Goal: Find contact information: Find contact information

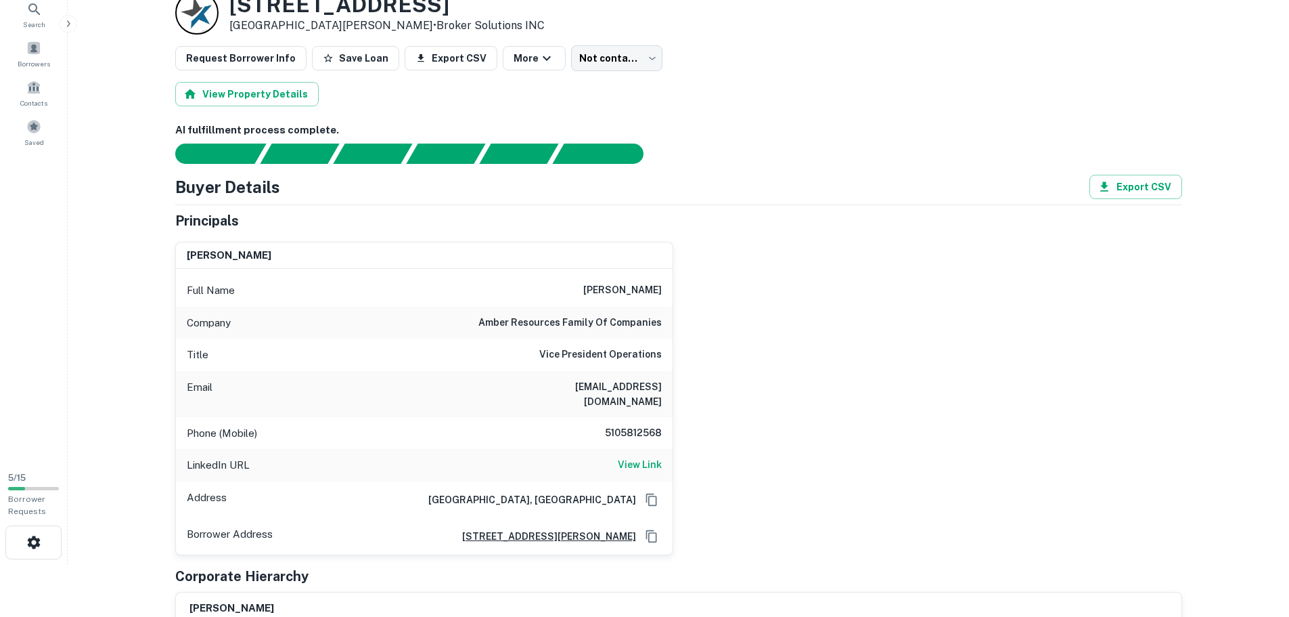
scroll to position [68, 0]
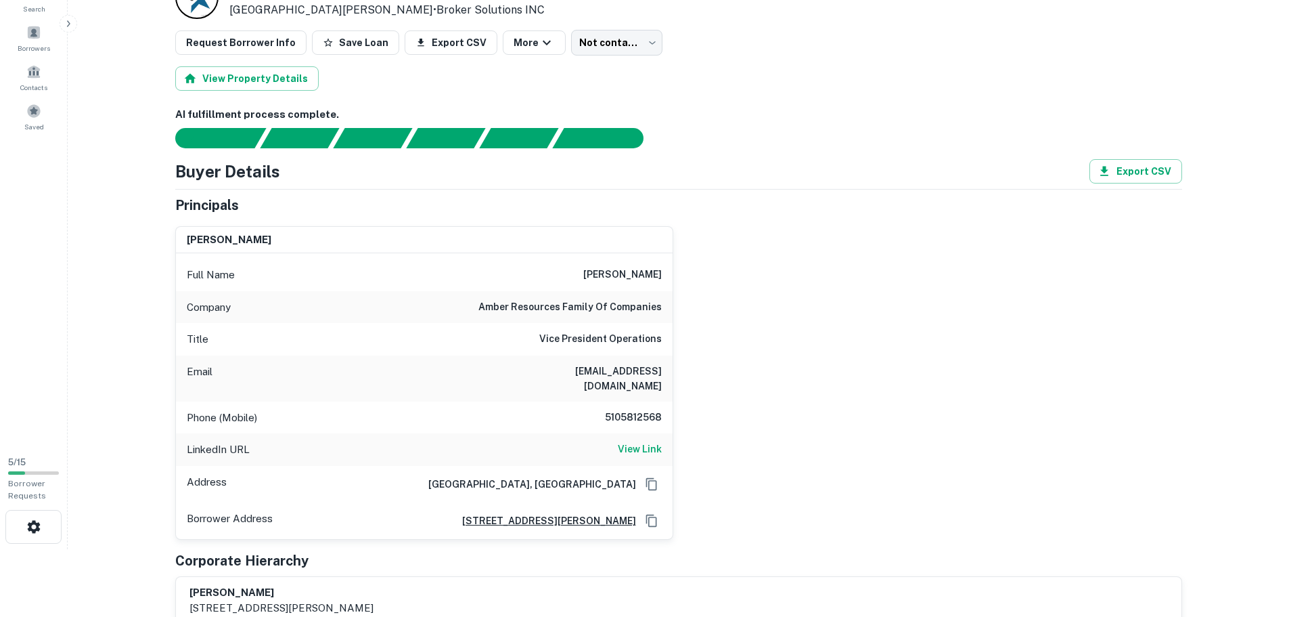
drag, startPoint x: 582, startPoint y: 273, endPoint x: 671, endPoint y: 273, distance: 88.7
click at [671, 273] on div "Full Name paul vennemeyer" at bounding box center [424, 275] width 497 height 32
click at [685, 273] on div "paul vennemeyer Full Name paul vennemeyer Company amber resources family of com…" at bounding box center [673, 377] width 1018 height 324
drag, startPoint x: 665, startPoint y: 275, endPoint x: 606, endPoint y: 277, distance: 58.2
click at [606, 277] on div "Full Name paul vennemeyer" at bounding box center [424, 275] width 497 height 32
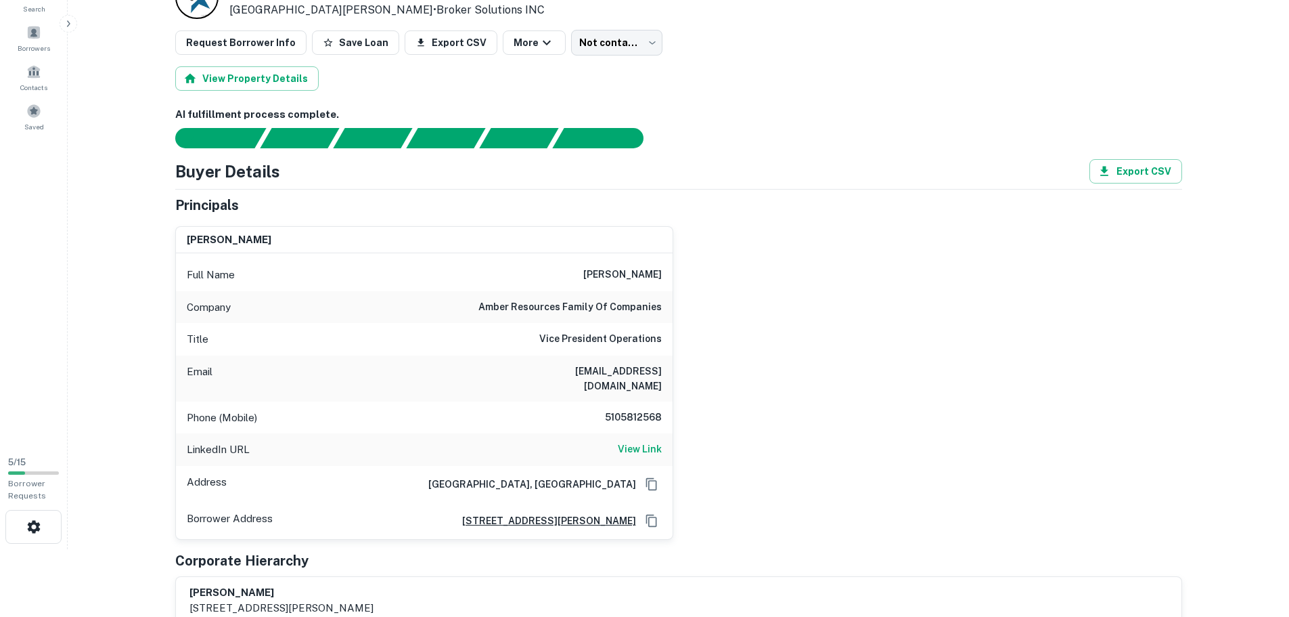
copy h6 "vennemeyer"
drag, startPoint x: 626, startPoint y: 403, endPoint x: 662, endPoint y: 405, distance: 35.9
click at [662, 405] on div "Phone (Mobile) 5105812568" at bounding box center [424, 417] width 497 height 32
copy h6 "5105812568"
click at [558, 369] on h6 "pvennemeyer@dionandsons.com" at bounding box center [581, 378] width 162 height 30
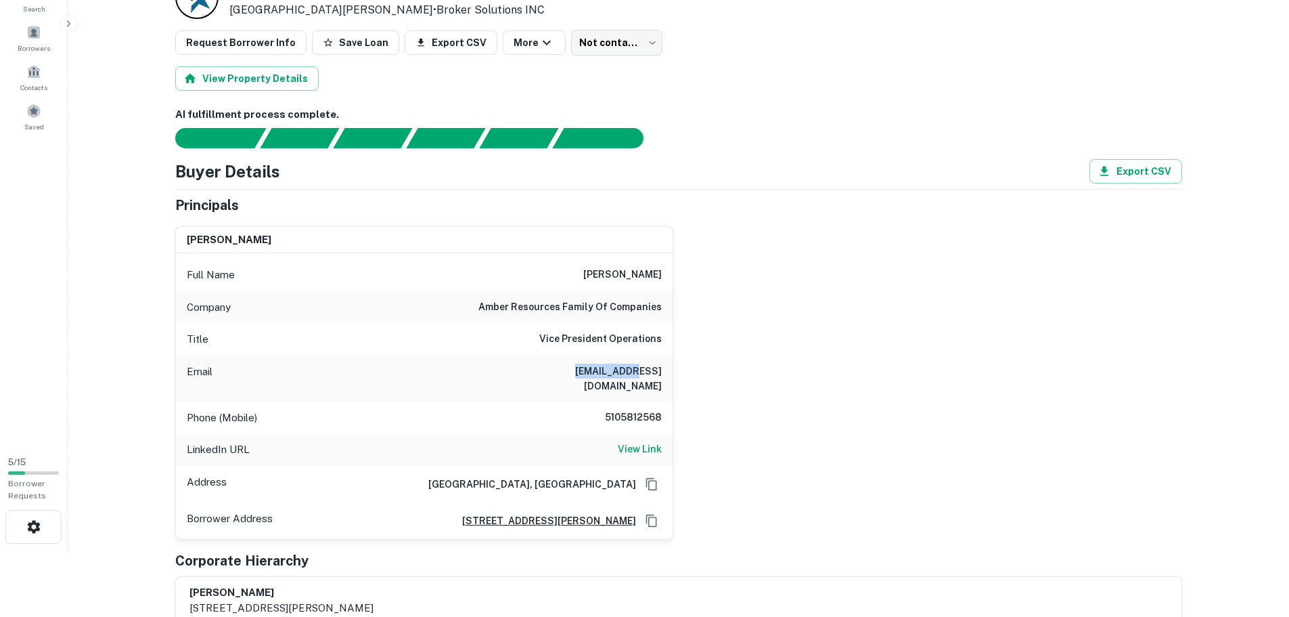
click at [558, 369] on h6 "pvennemeyer@dionandsons.com" at bounding box center [581, 378] width 162 height 30
copy h6 "pvennemeyer@dionandsons.com"
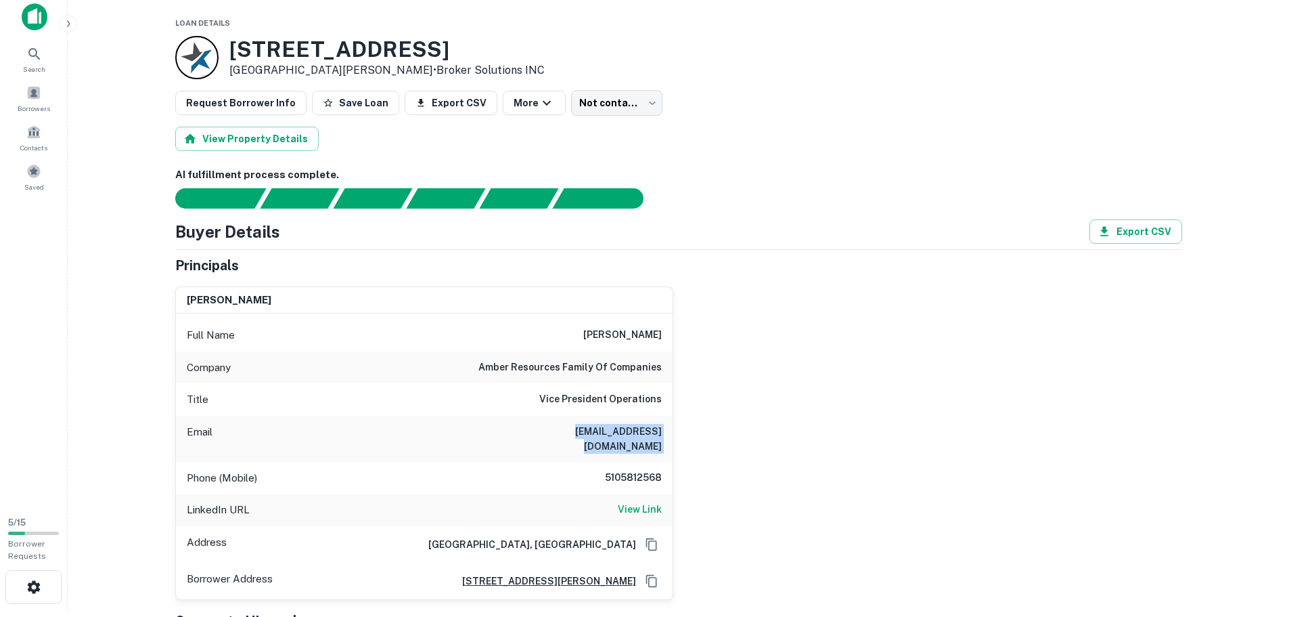
scroll to position [0, 0]
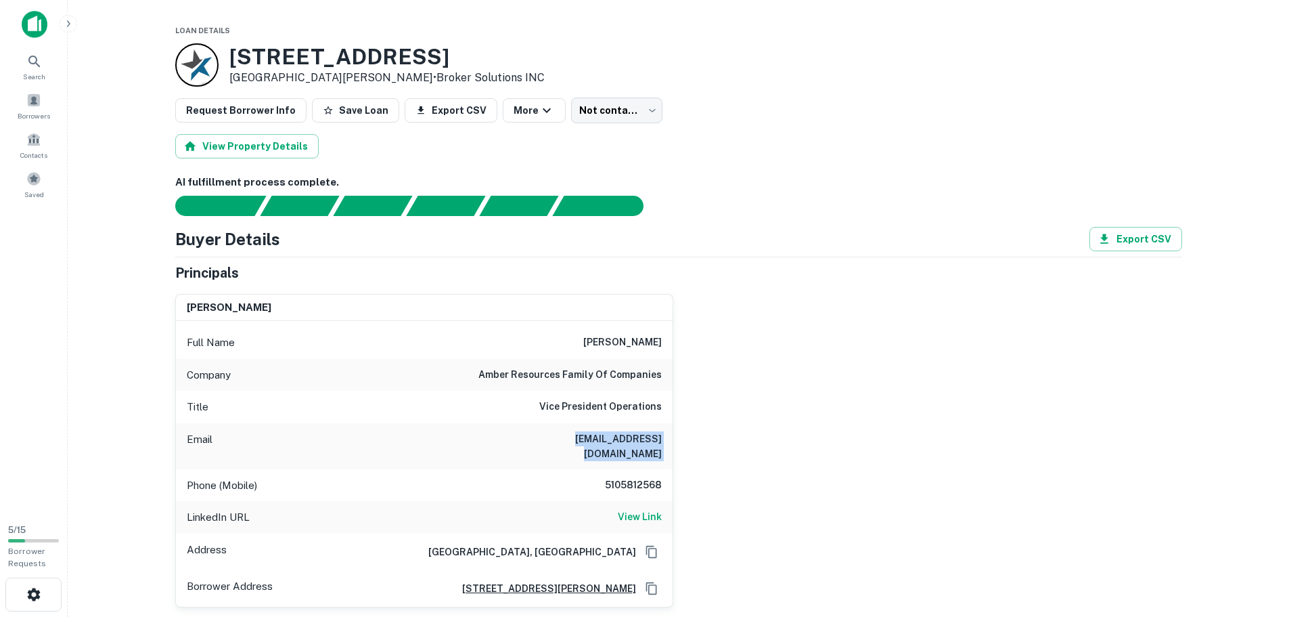
click at [61, 24] on button "button" at bounding box center [69, 24] width 18 height 18
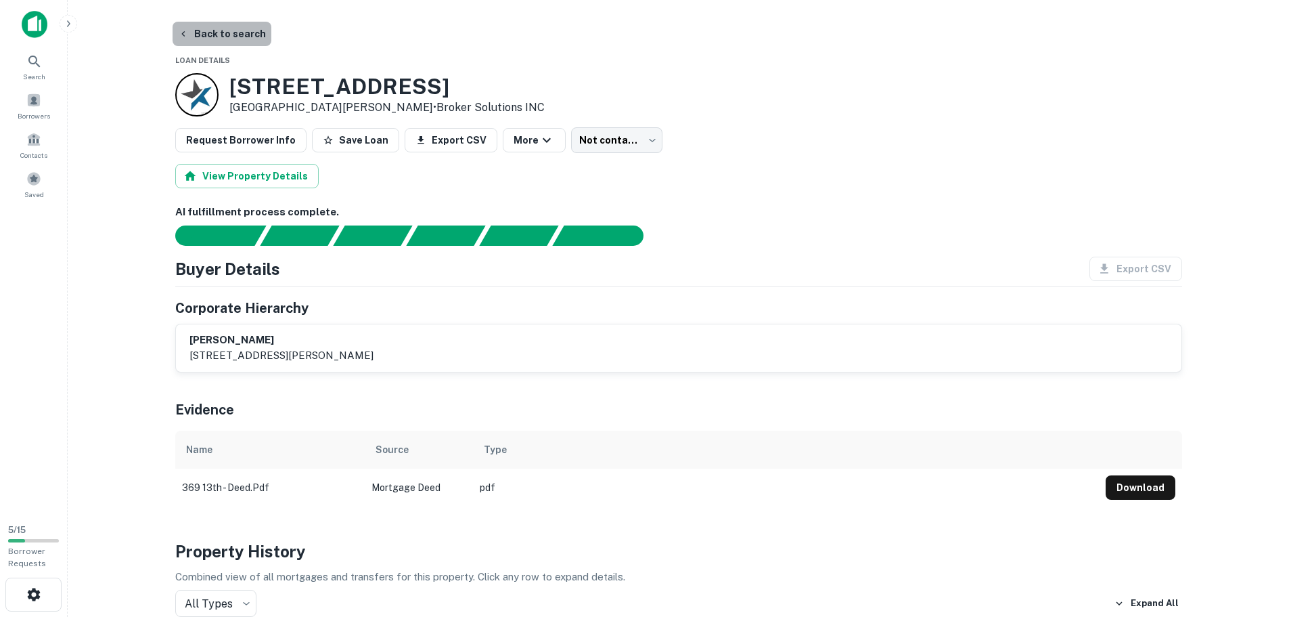
click at [237, 29] on button "Back to search" at bounding box center [222, 34] width 99 height 24
click at [179, 30] on icon "button" at bounding box center [183, 33] width 11 height 11
click at [227, 30] on button "Back to search" at bounding box center [222, 34] width 99 height 24
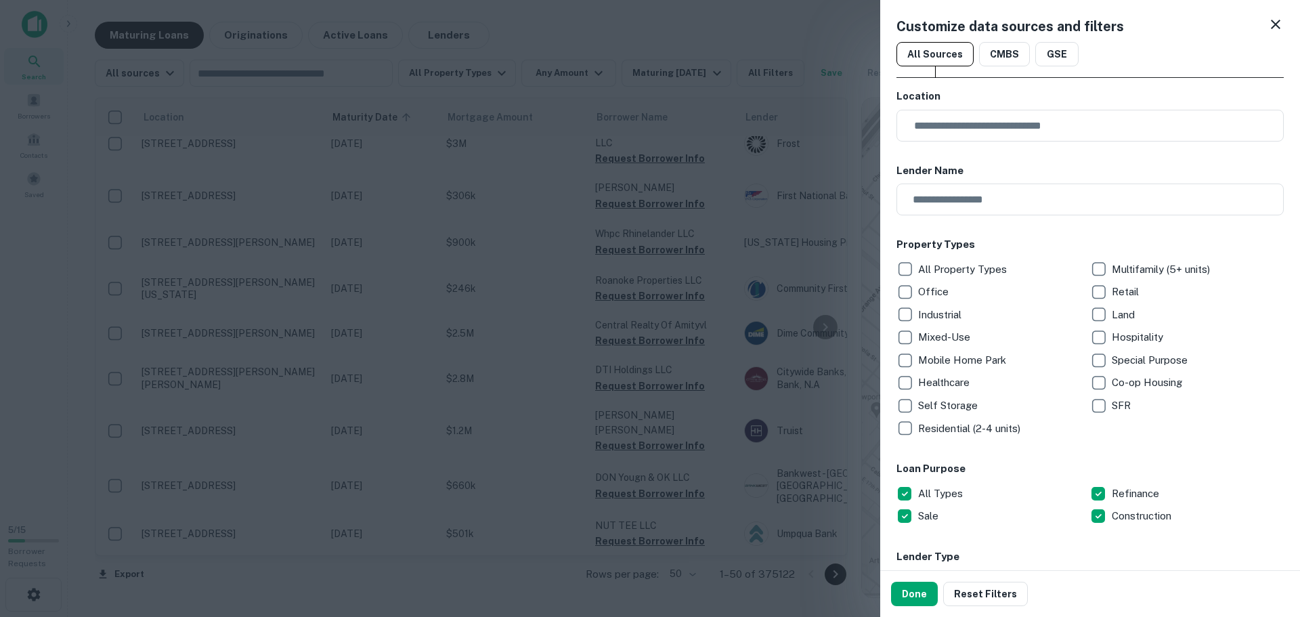
click at [918, 431] on p "Residential (2-4 units)" at bounding box center [970, 428] width 105 height 16
click at [1111, 263] on p "Multifamily (5+ units)" at bounding box center [1161, 269] width 101 height 16
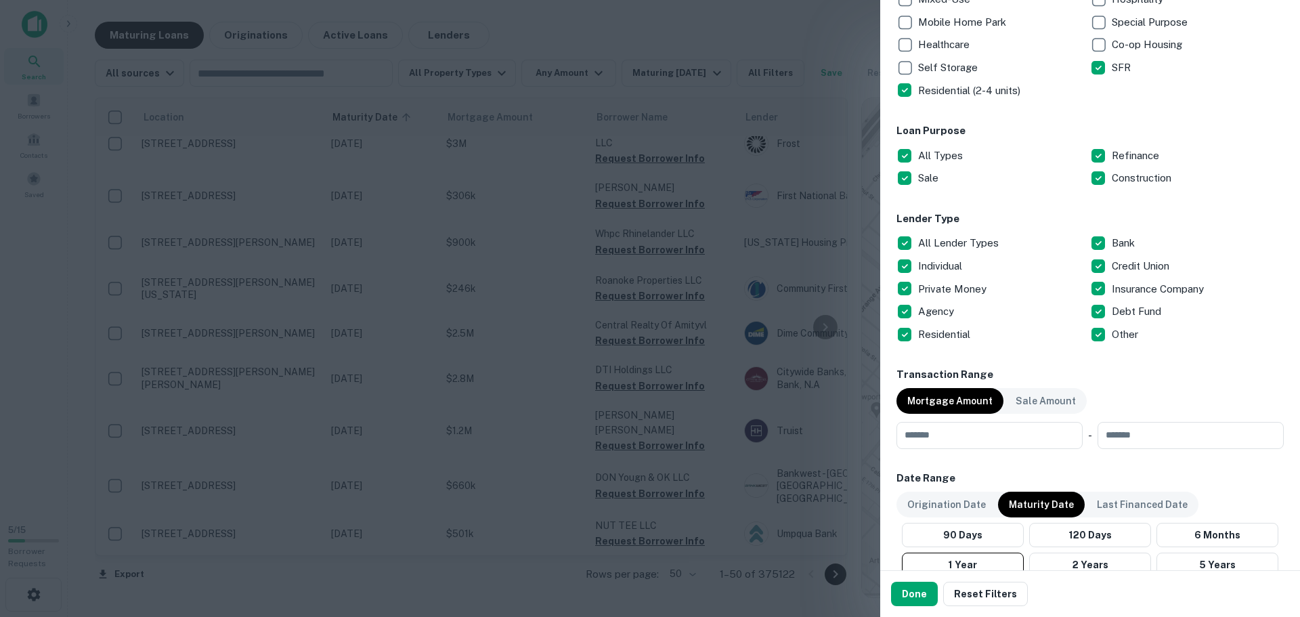
scroll to position [474, 0]
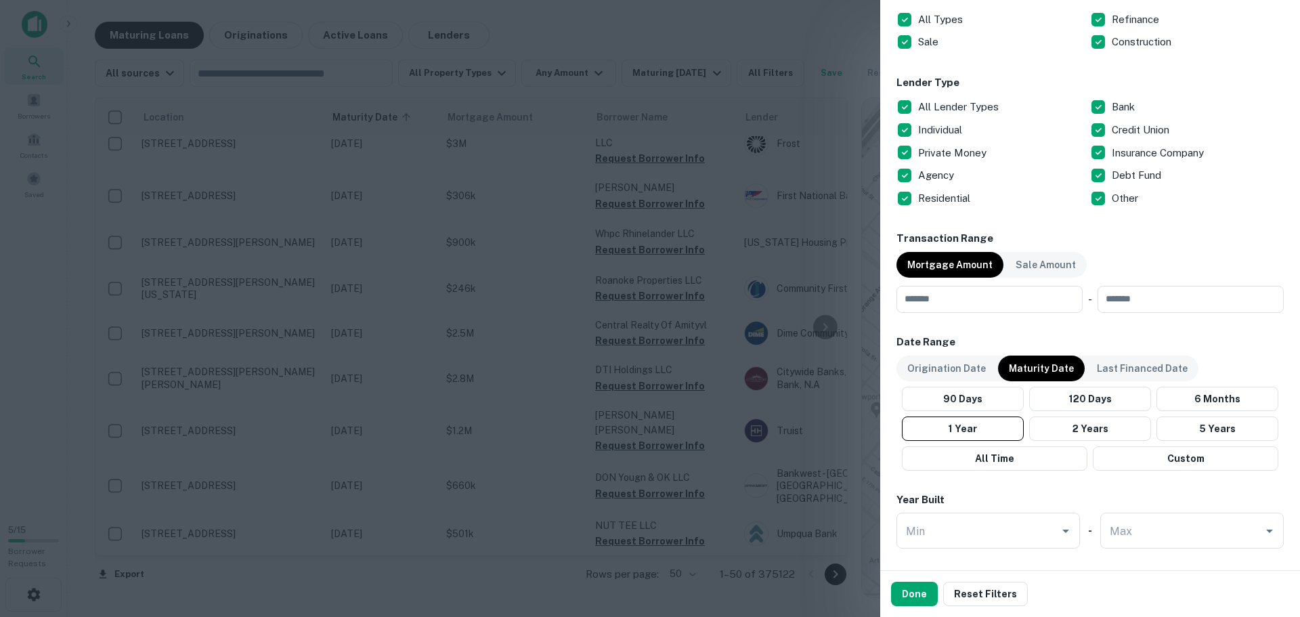
click at [1111, 196] on p "Other" at bounding box center [1125, 198] width 29 height 16
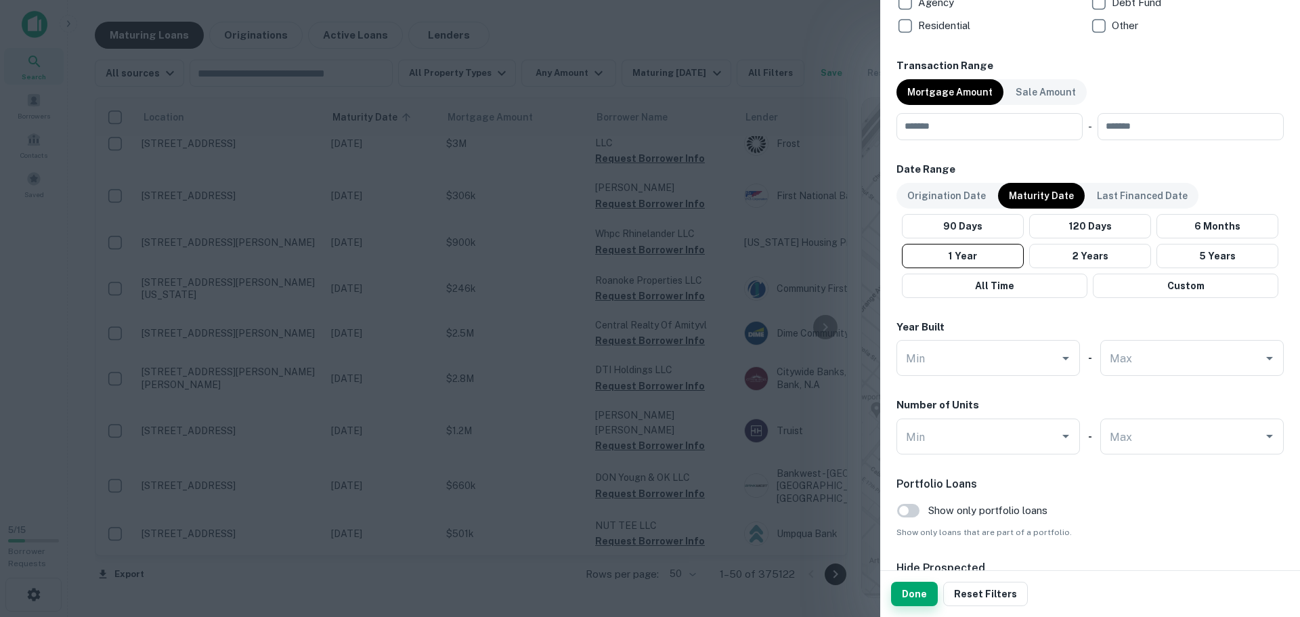
scroll to position [677, 0]
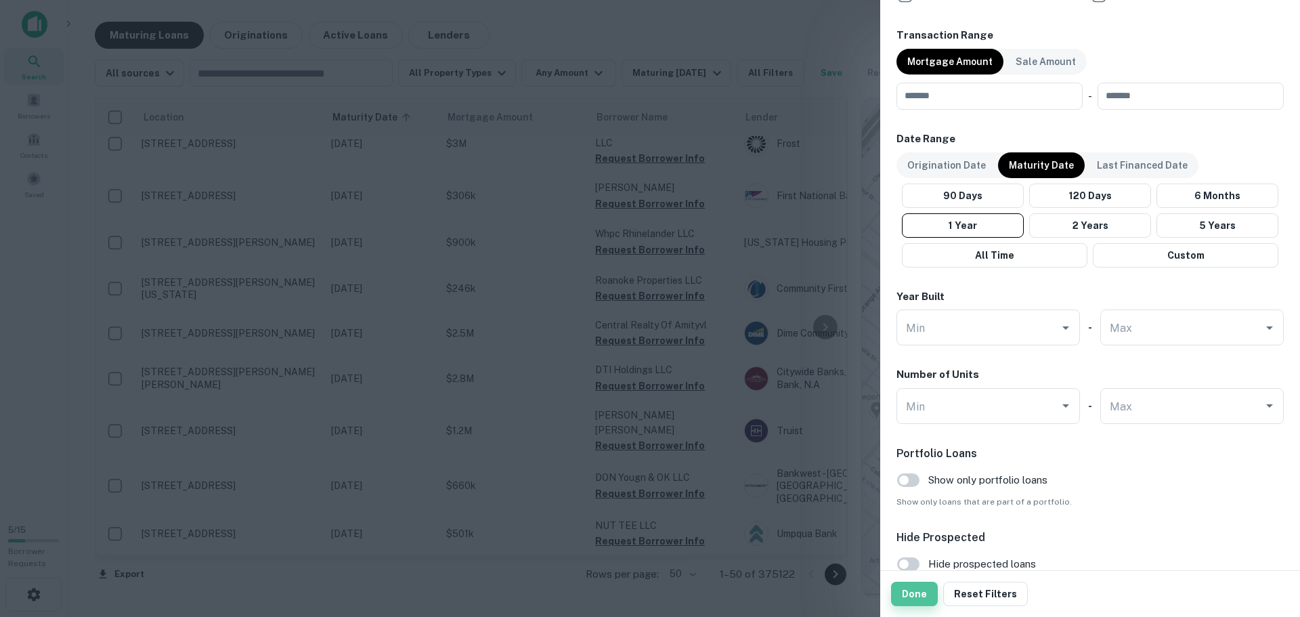
click at [912, 596] on button "Done" at bounding box center [914, 593] width 47 height 24
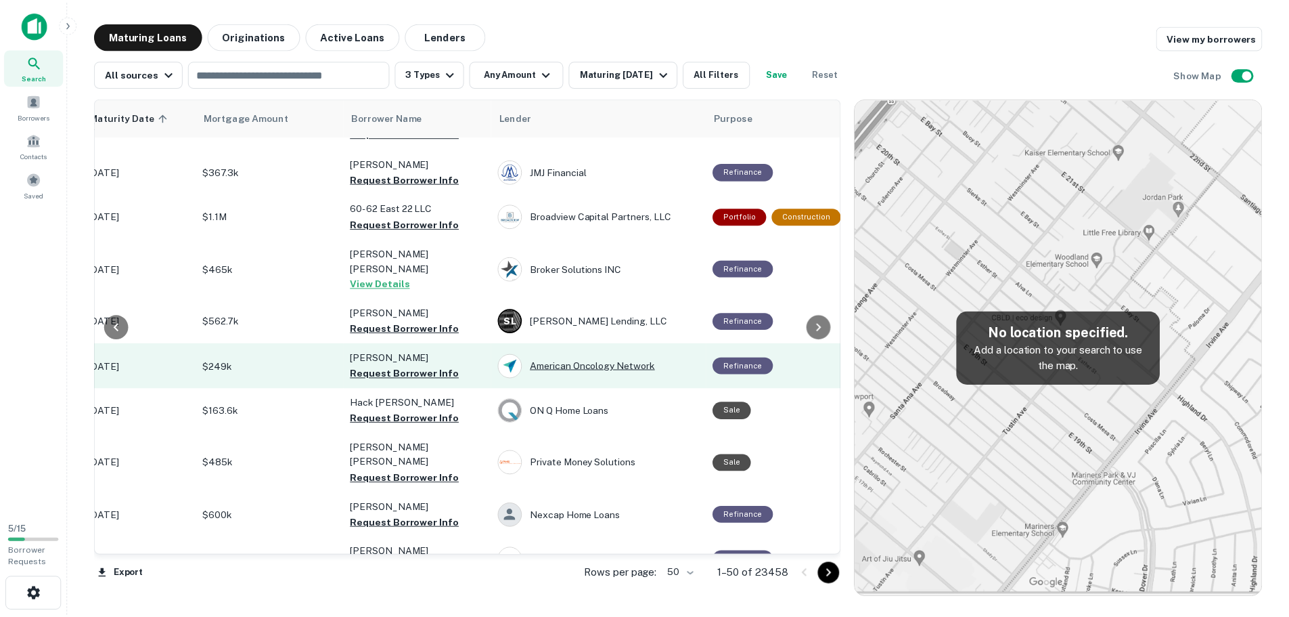
scroll to position [1870, 242]
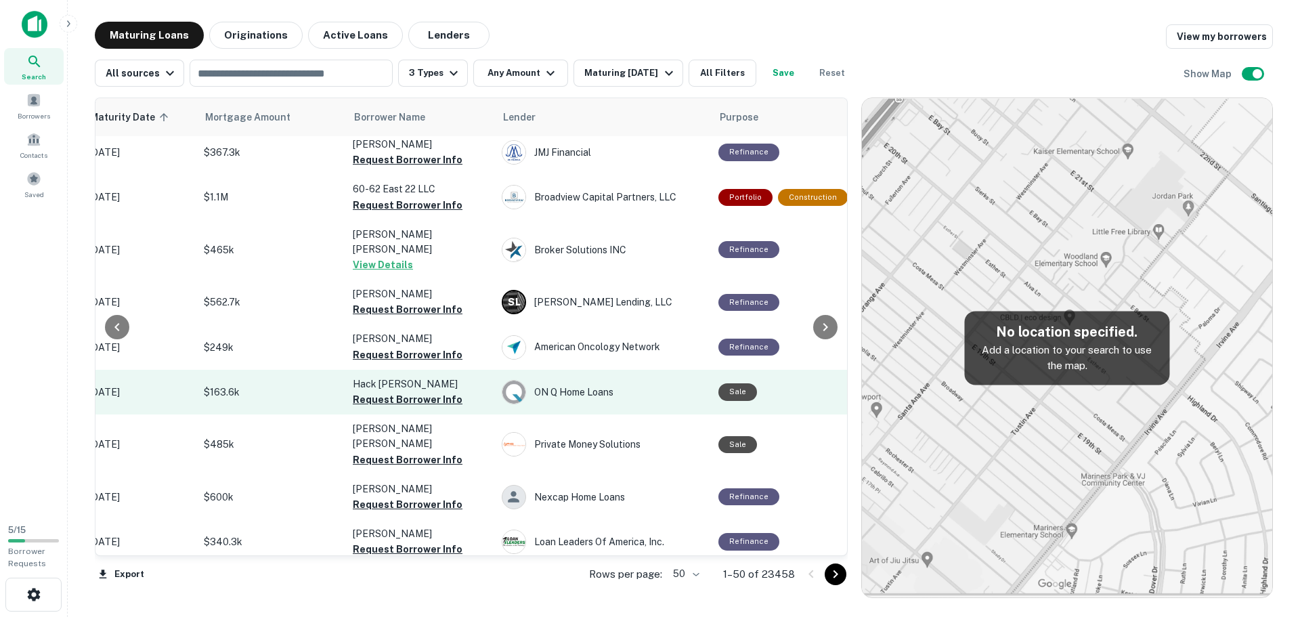
click at [289, 384] on p "$163.6k" at bounding box center [271, 391] width 135 height 15
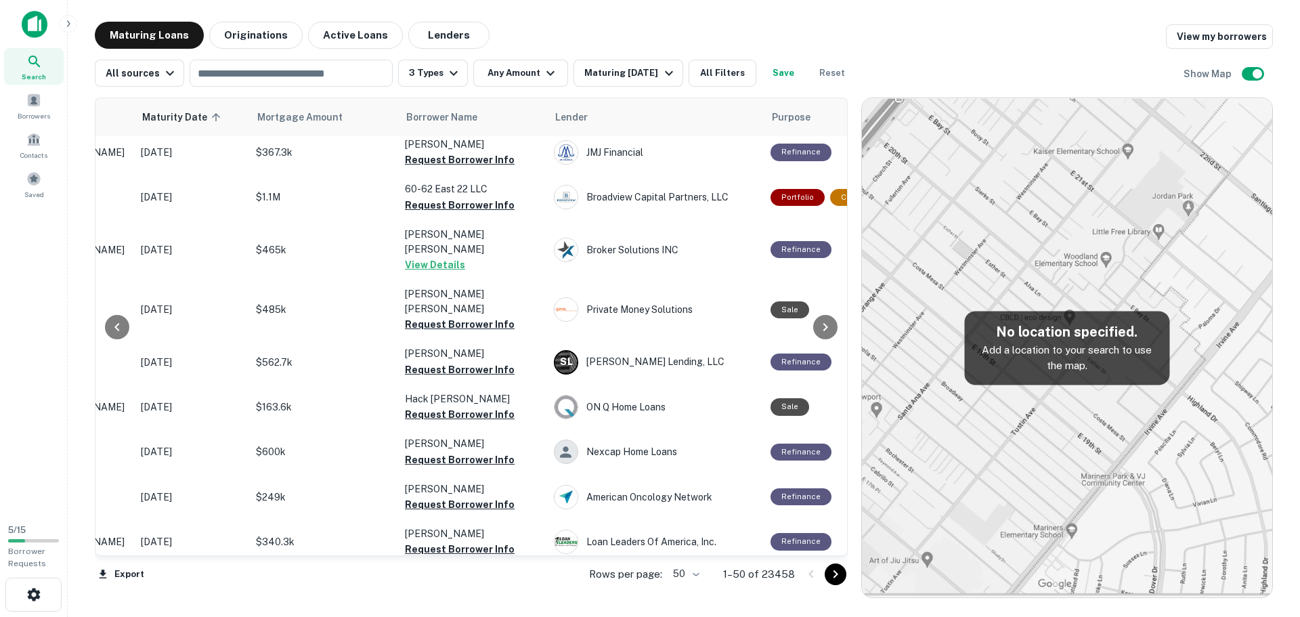
scroll to position [1870, 209]
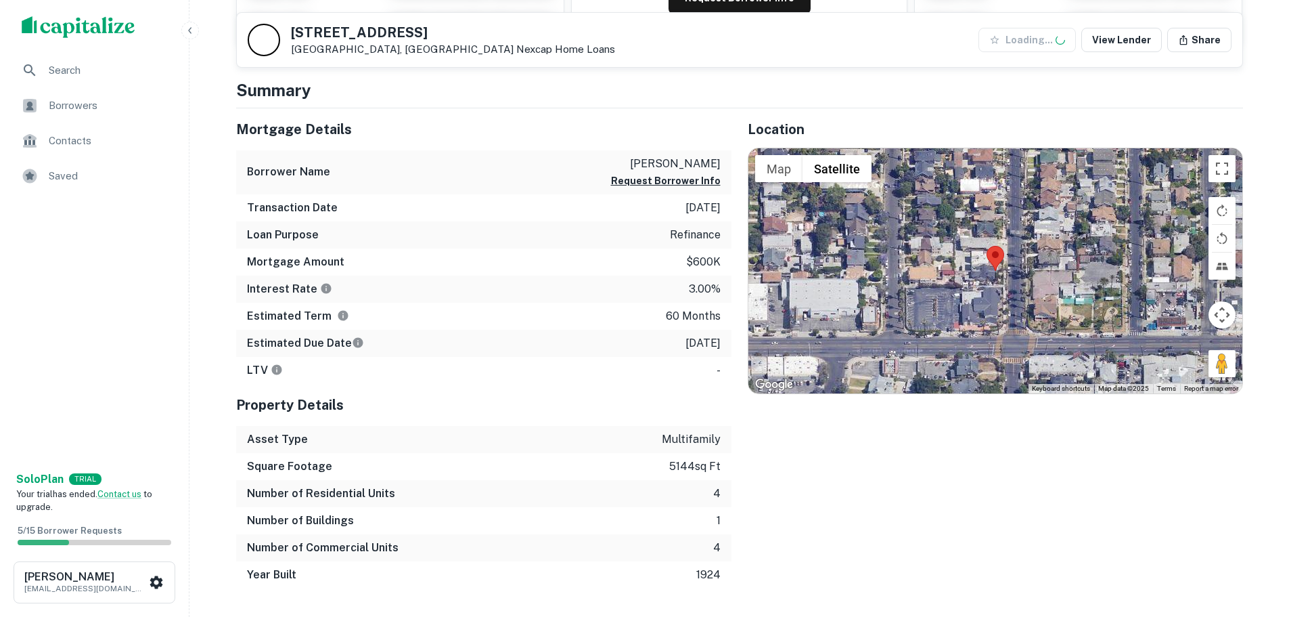
scroll to position [271, 0]
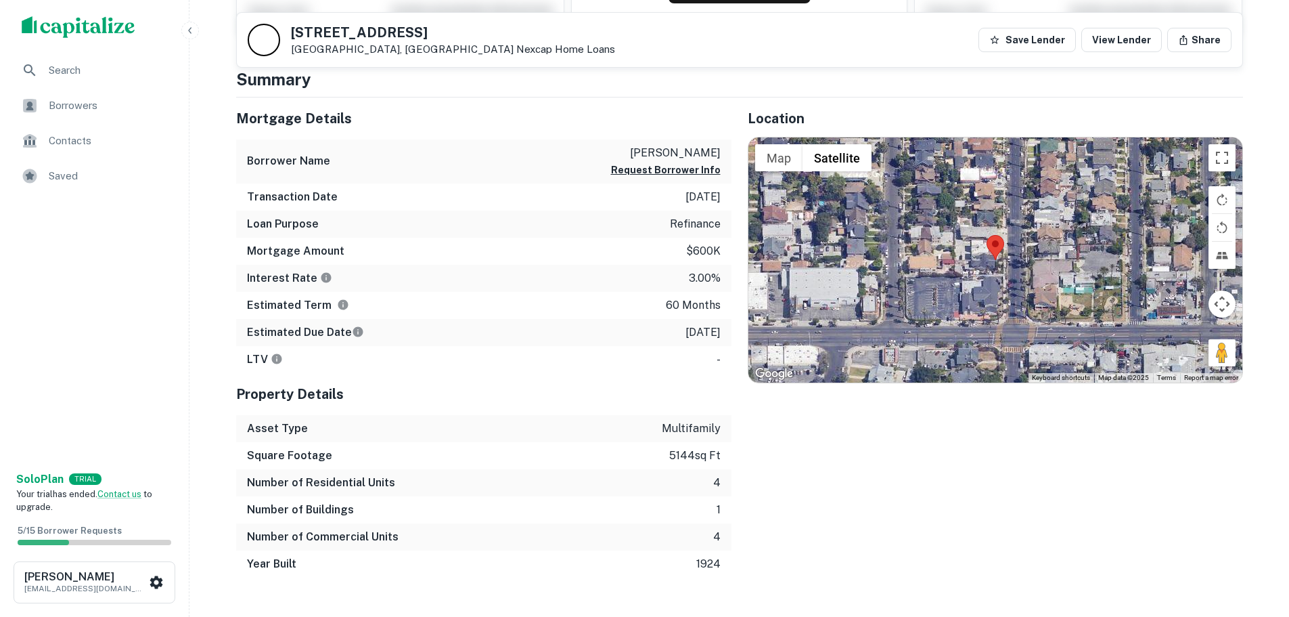
click at [999, 268] on div at bounding box center [996, 259] width 494 height 245
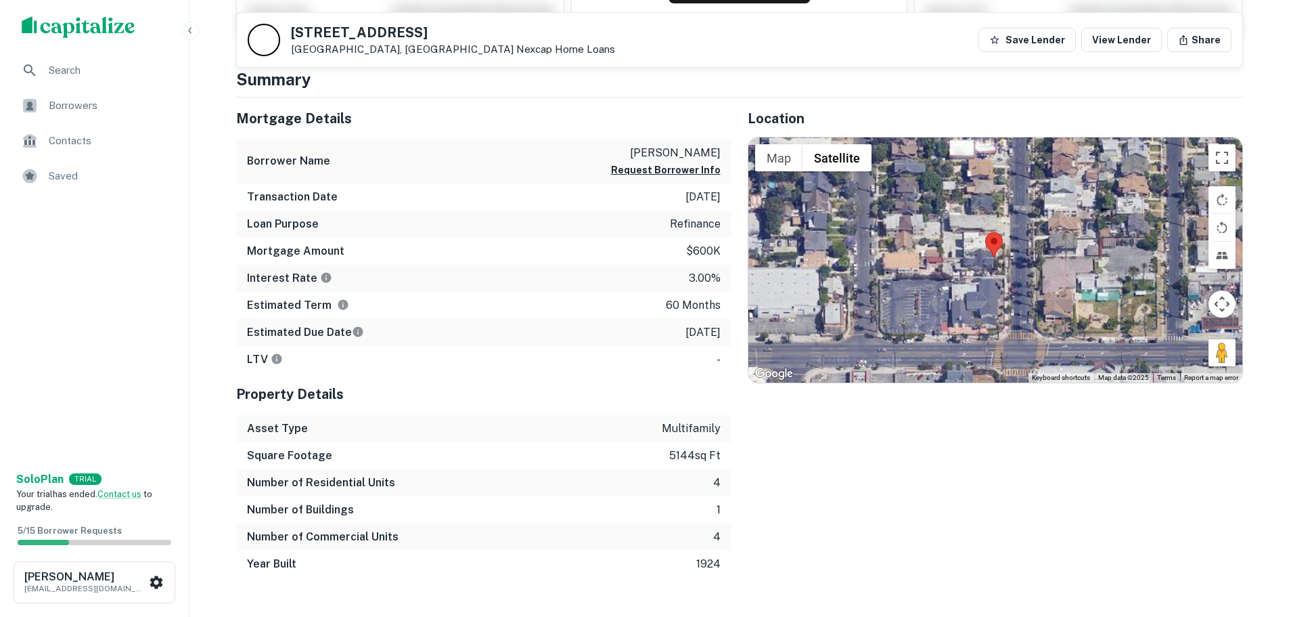
click at [999, 268] on div at bounding box center [996, 259] width 494 height 245
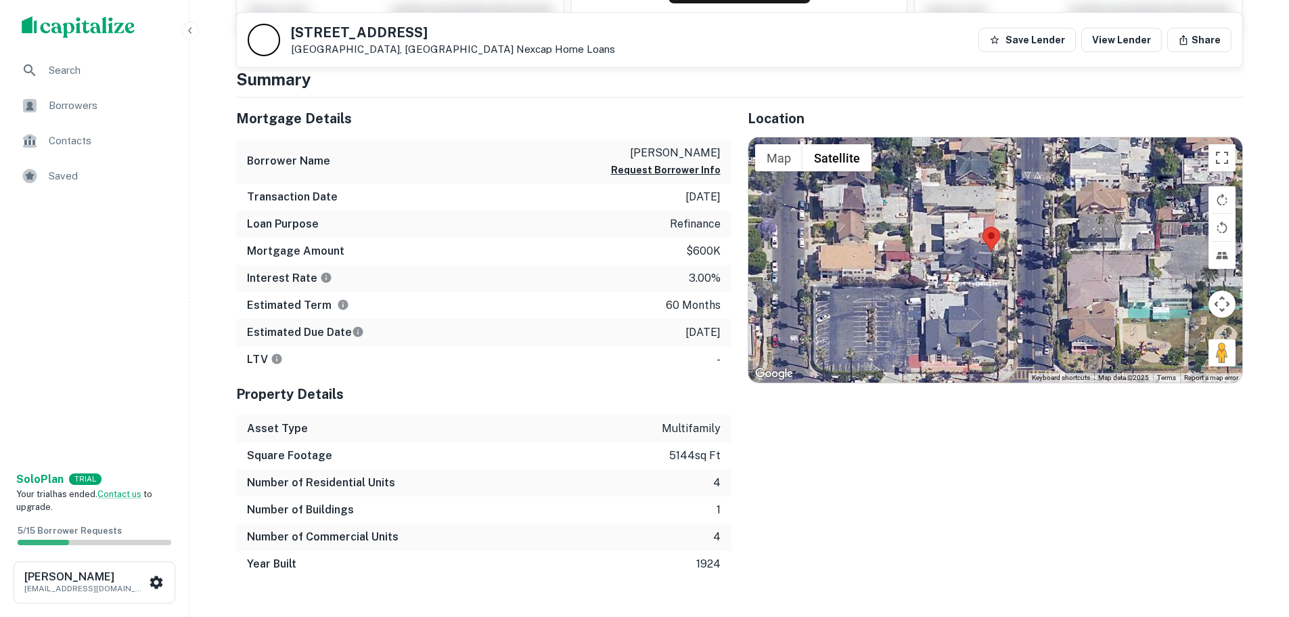
click at [999, 268] on div at bounding box center [996, 259] width 494 height 245
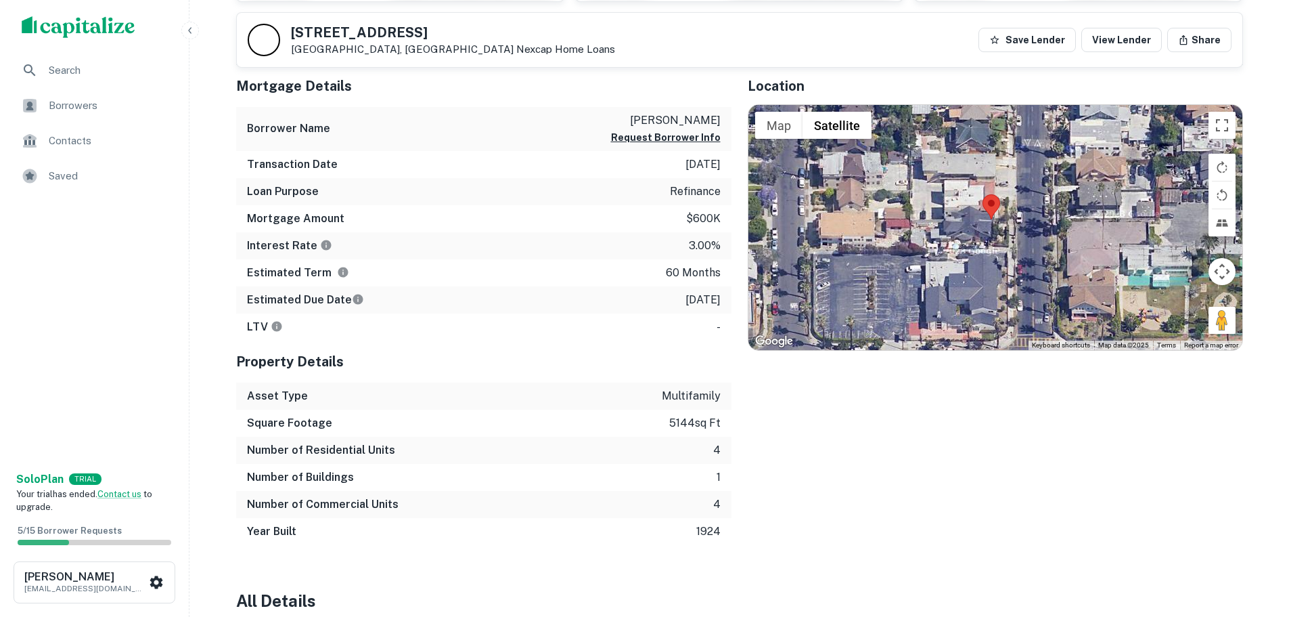
scroll to position [165, 0]
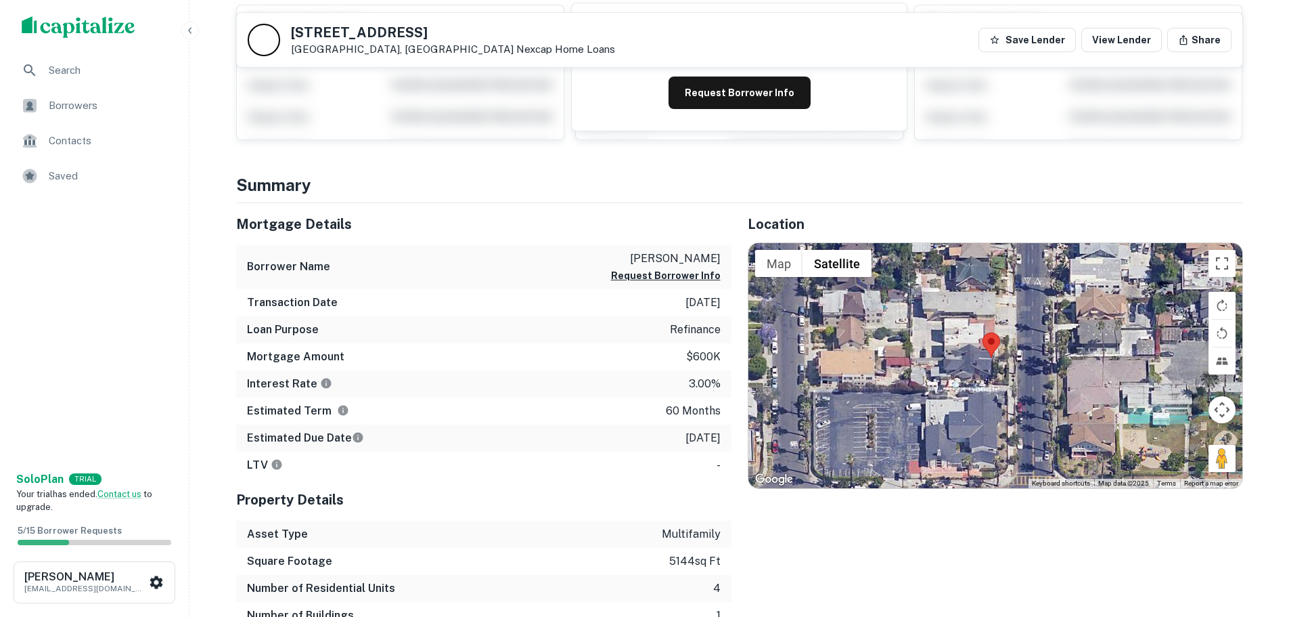
click at [981, 372] on div at bounding box center [996, 365] width 494 height 245
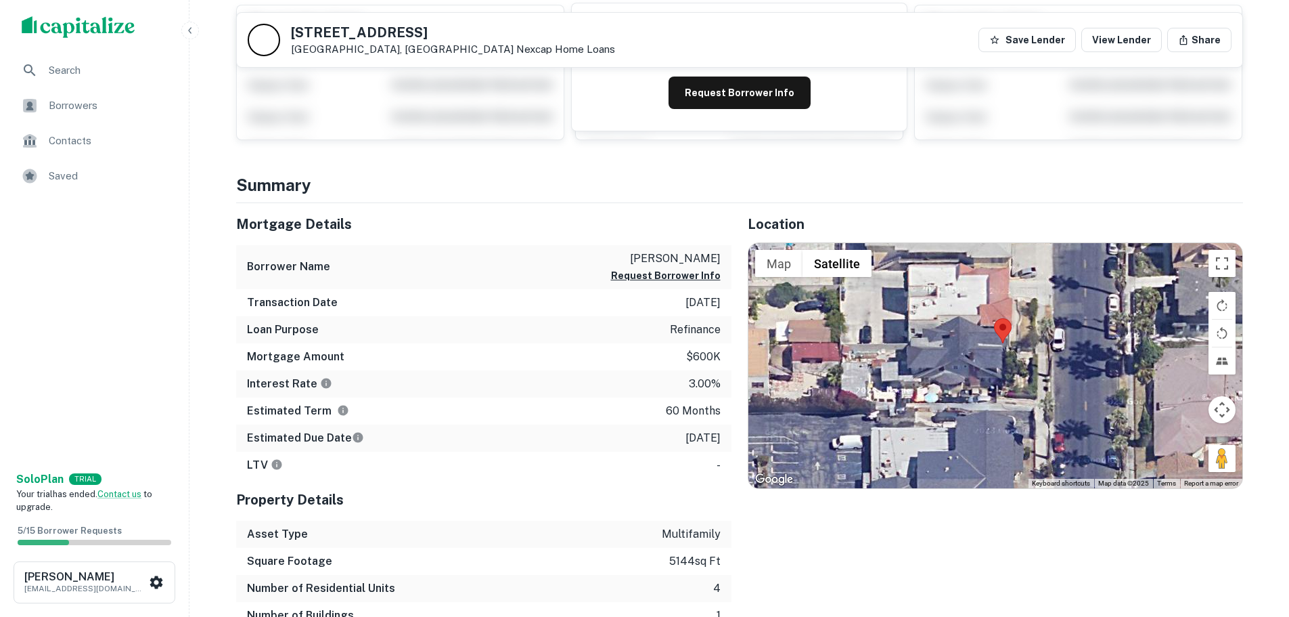
click at [990, 370] on div at bounding box center [996, 365] width 494 height 245
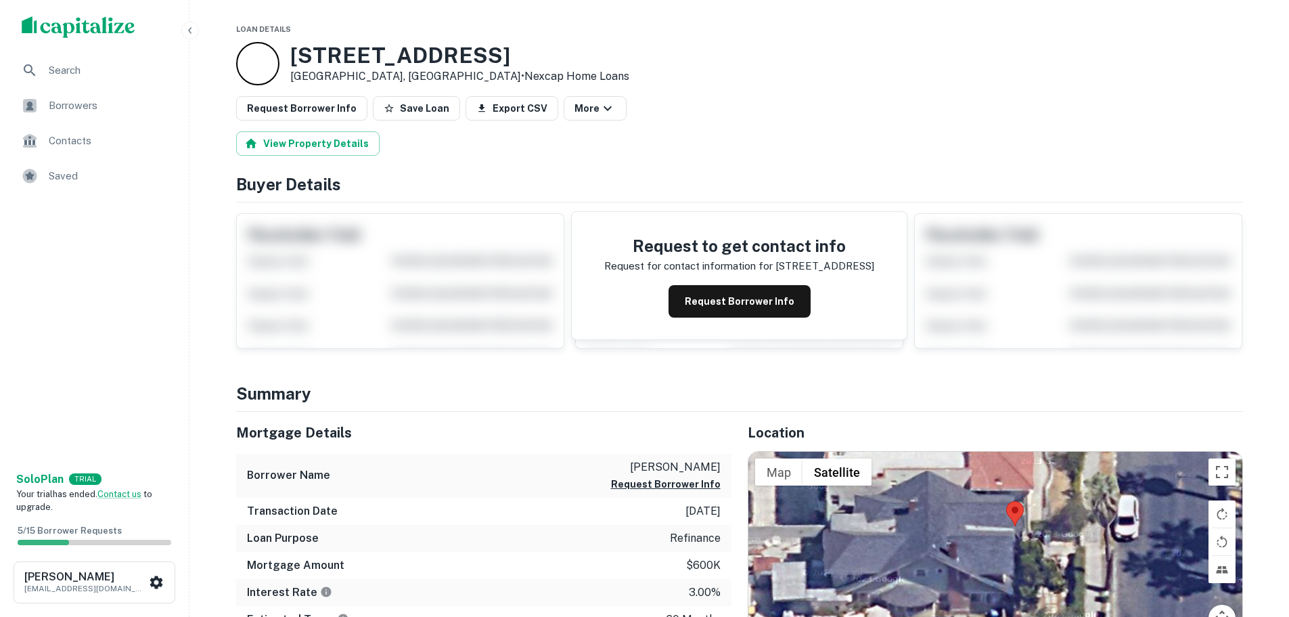
scroll to position [0, 0]
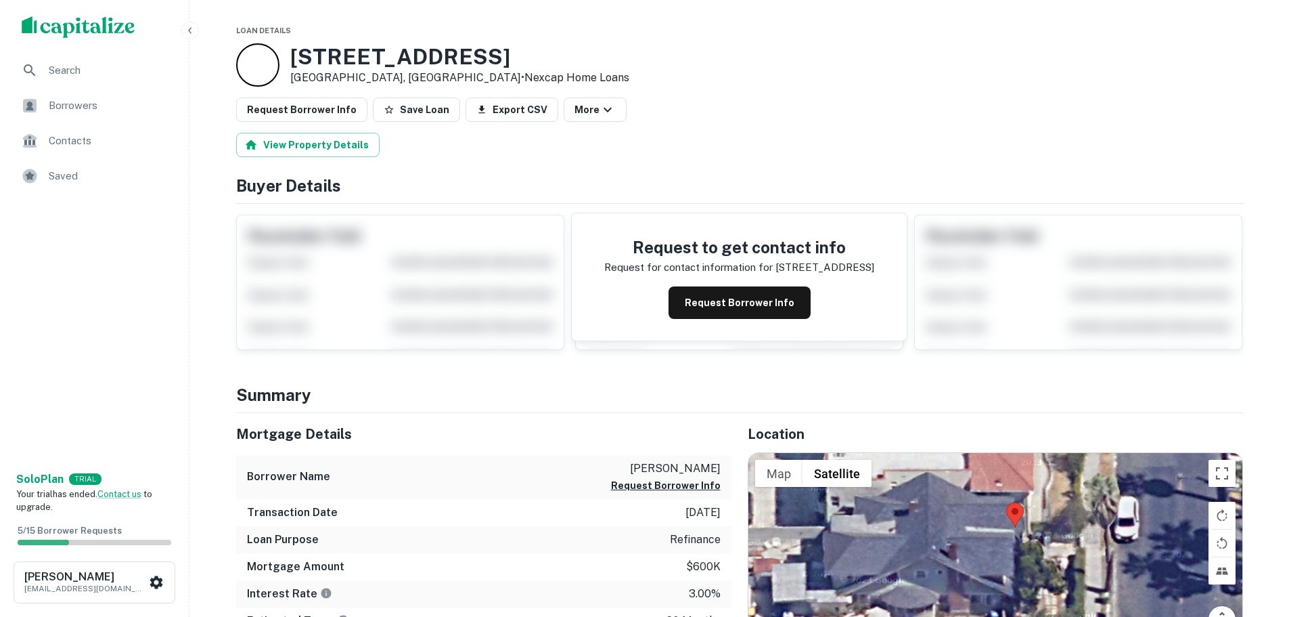
drag, startPoint x: 499, startPoint y: 54, endPoint x: 293, endPoint y: 58, distance: 205.8
click at [293, 58] on h3 "1821 S Harvard Blvd" at bounding box center [459, 57] width 339 height 26
drag, startPoint x: 315, startPoint y: 58, endPoint x: 556, endPoint y: 38, distance: 241.1
drag, startPoint x: 425, startPoint y: 58, endPoint x: 294, endPoint y: 76, distance: 132.6
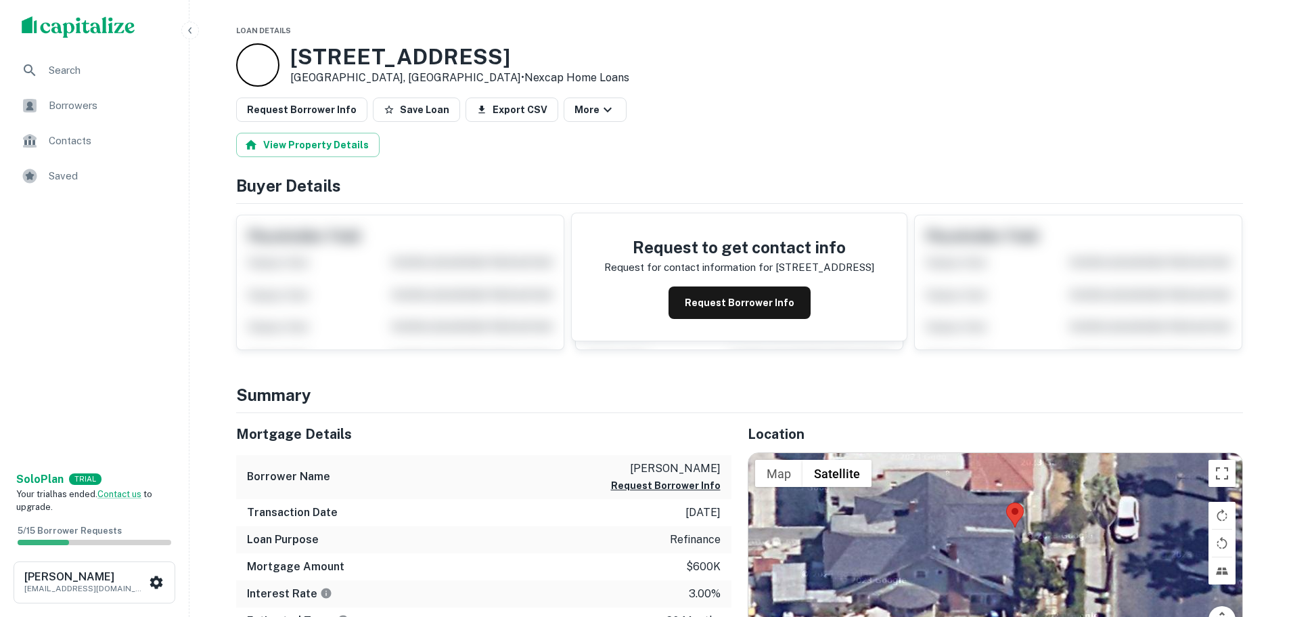
click at [294, 76] on div "1821 S Harvard Blvd Los Angeles, CA90006 • Nexcap Home Loans" at bounding box center [459, 65] width 339 height 42
drag, startPoint x: 525, startPoint y: 46, endPoint x: 817, endPoint y: 152, distance: 310.9
click at [525, 46] on div "1821 S Harvard Blvd Los Angeles, CA90006 • Nexcap Home Loans" at bounding box center [739, 64] width 1007 height 43
click at [562, 56] on div "1821 S Harvard Blvd Los Angeles, CA90006 • Nexcap Home Loans" at bounding box center [739, 64] width 1007 height 43
drag, startPoint x: 525, startPoint y: 56, endPoint x: 303, endPoint y: 66, distance: 221.6
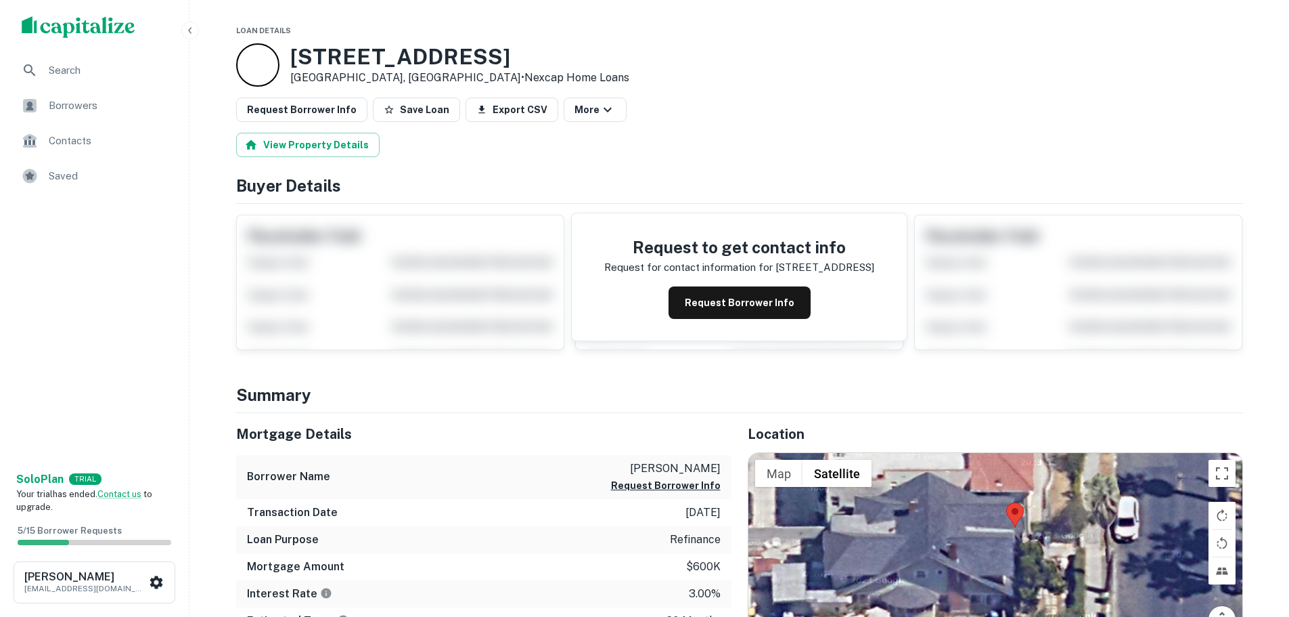
click at [296, 74] on div "1821 S Harvard Blvd Los Angeles, CA90006 • Nexcap Home Loans" at bounding box center [739, 64] width 1007 height 43
drag, startPoint x: 286, startPoint y: 50, endPoint x: 366, endPoint y: 74, distance: 84.1
click at [366, 74] on div "1821 S Harvard Blvd Los Angeles, CA90006 • Nexcap Home Loans" at bounding box center [432, 64] width 393 height 43
click at [504, 47] on h3 "1821 S Harvard Blvd" at bounding box center [459, 57] width 339 height 26
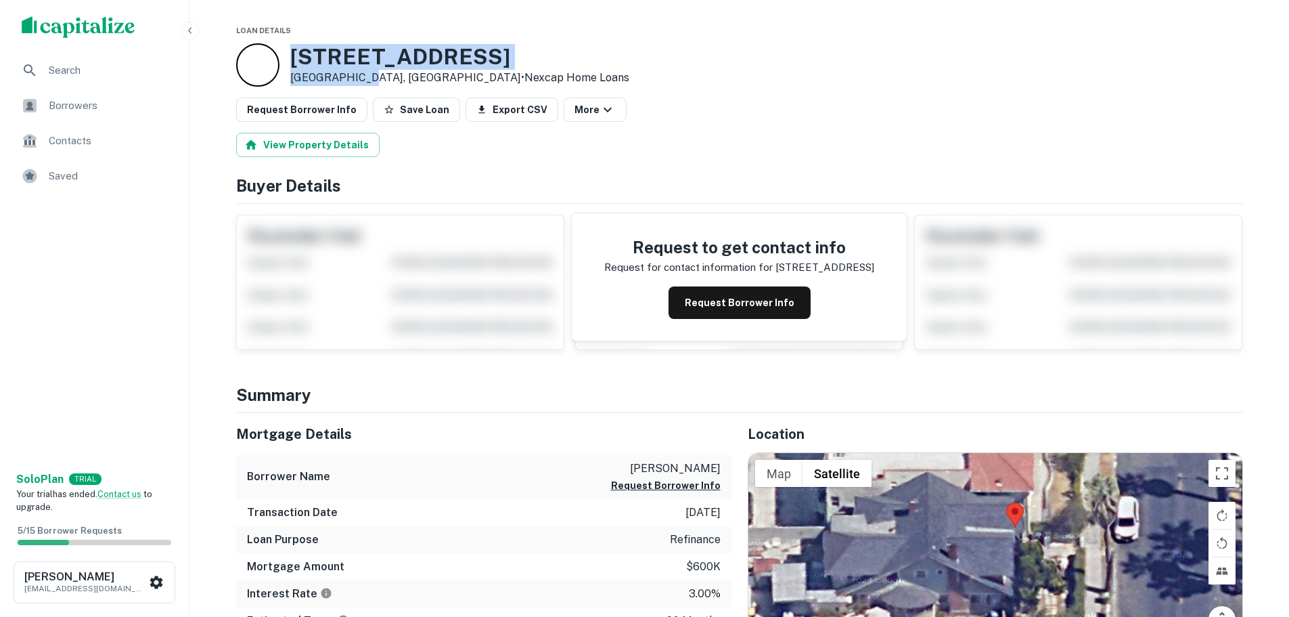
drag, startPoint x: 288, startPoint y: 53, endPoint x: 356, endPoint y: 79, distance: 73.0
click at [356, 79] on div "1821 S Harvard Blvd Los Angeles, CA90006 • Nexcap Home Loans" at bounding box center [432, 64] width 393 height 43
copy div "1821 S Harvard Blvd Los Angeles,"
click at [307, 111] on button "Request Borrower Info" at bounding box center [301, 109] width 131 height 24
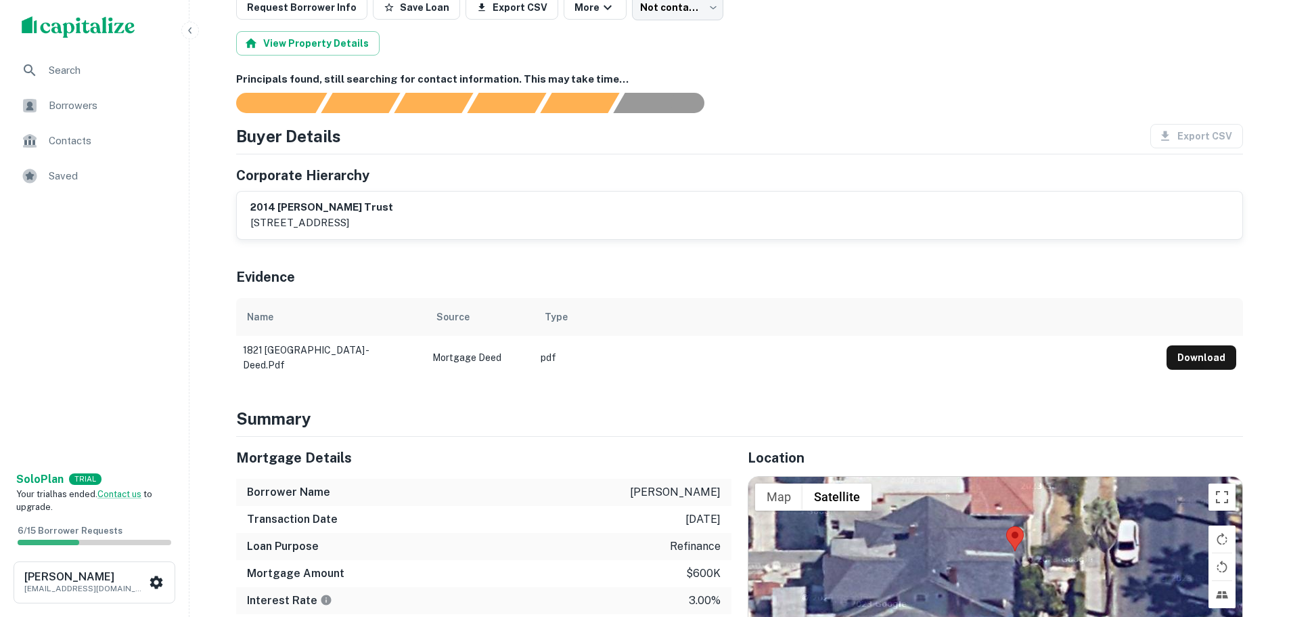
scroll to position [135, 0]
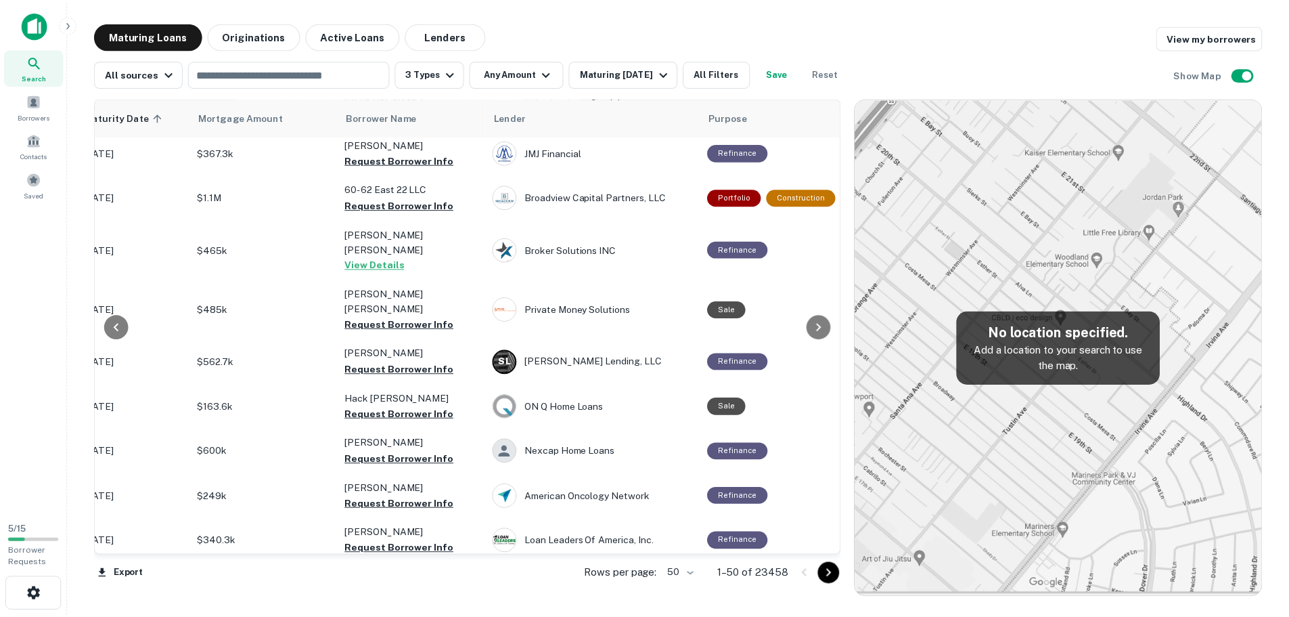
scroll to position [1870, 256]
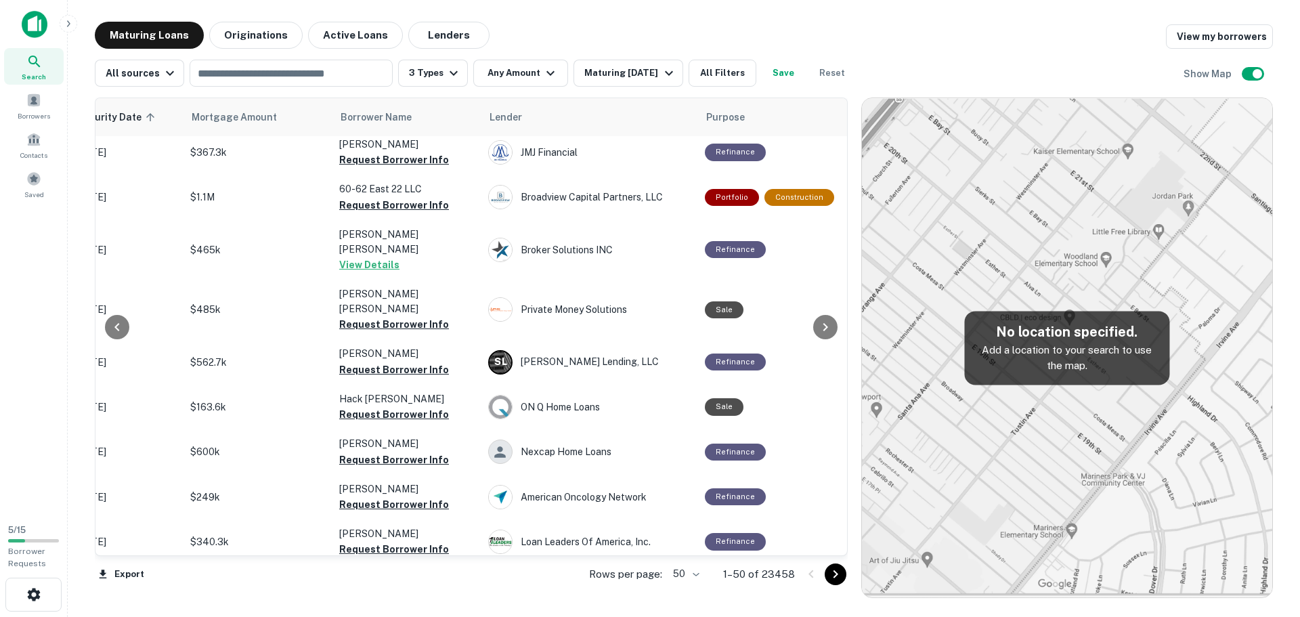
click at [845, 581] on div at bounding box center [823, 574] width 46 height 22
click at [832, 575] on icon "Go to next page" at bounding box center [835, 574] width 16 height 16
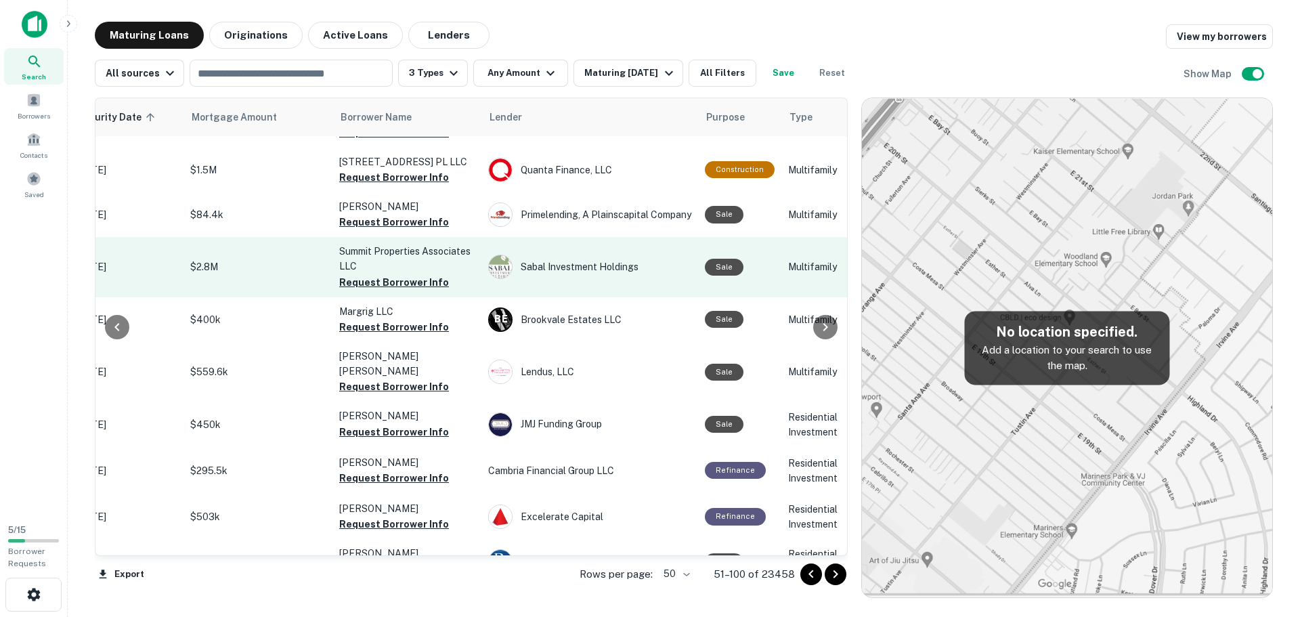
click at [238, 259] on p "$2.8M" at bounding box center [257, 266] width 135 height 15
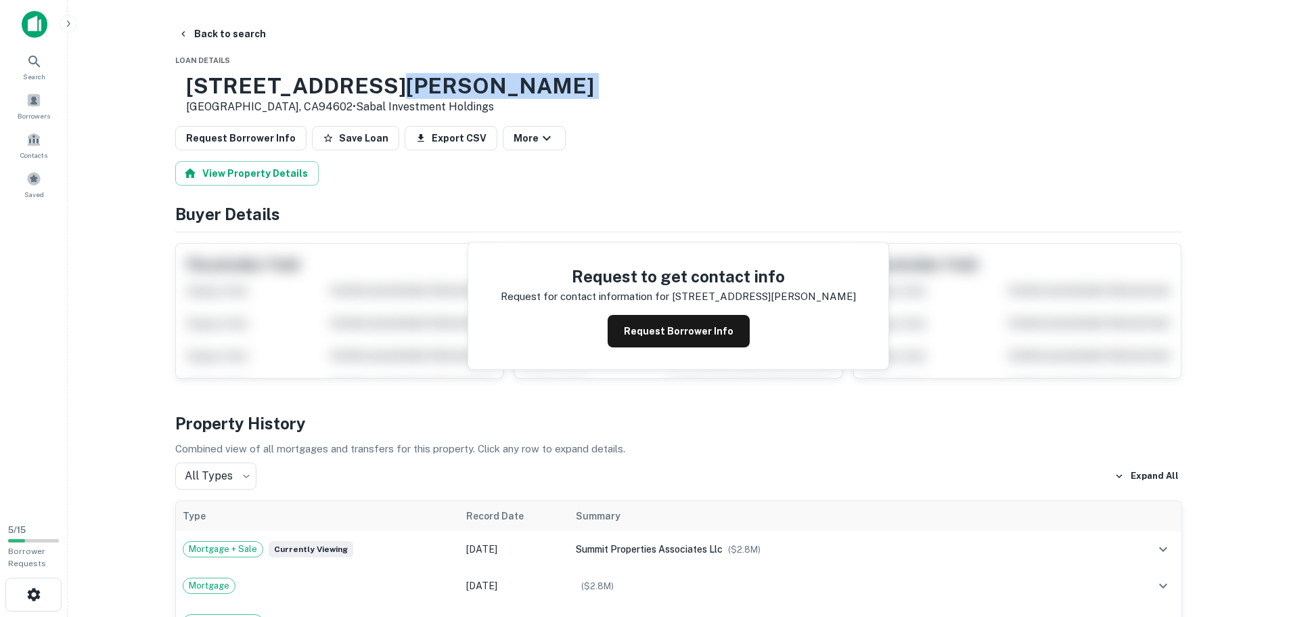
drag, startPoint x: 420, startPoint y: 83, endPoint x: 229, endPoint y: 97, distance: 192.1
click at [229, 97] on h3 "3535 Coolidge Ave" at bounding box center [390, 86] width 408 height 26
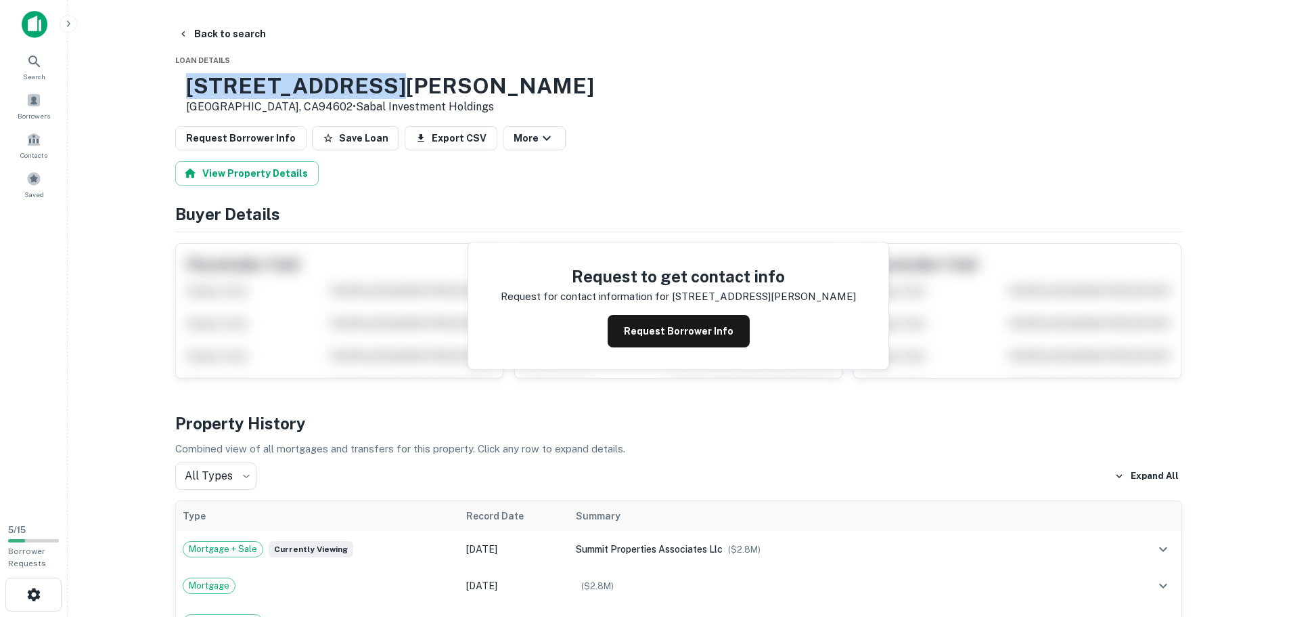
click at [225, 79] on div "3535 Coolidge Ave Oakland, CA94602 • Sabal Investment Holdings" at bounding box center [384, 94] width 419 height 42
drag, startPoint x: 227, startPoint y: 85, endPoint x: 324, endPoint y: 110, distance: 99.8
click at [324, 110] on div "3535 Coolidge Ave Oakland, CA94602 • Sabal Investment Holdings" at bounding box center [384, 94] width 419 height 42
copy div "3535 Coolidge Ave Oakland, CA94602"
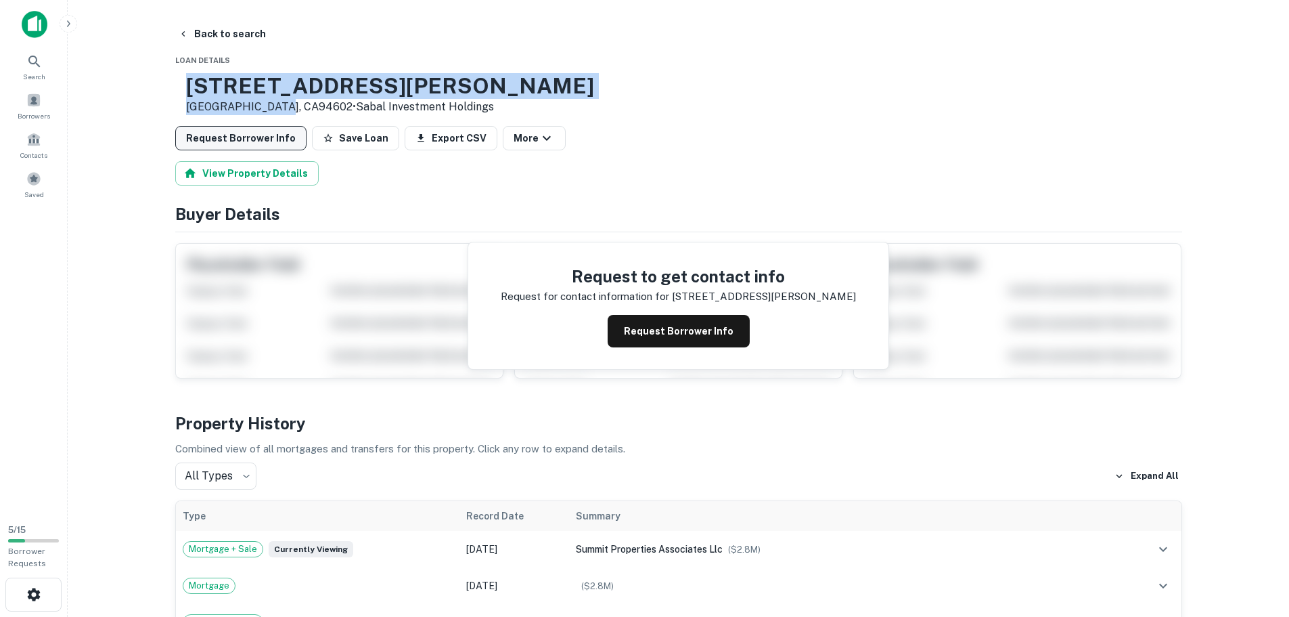
click at [257, 137] on button "Request Borrower Info" at bounding box center [240, 138] width 131 height 24
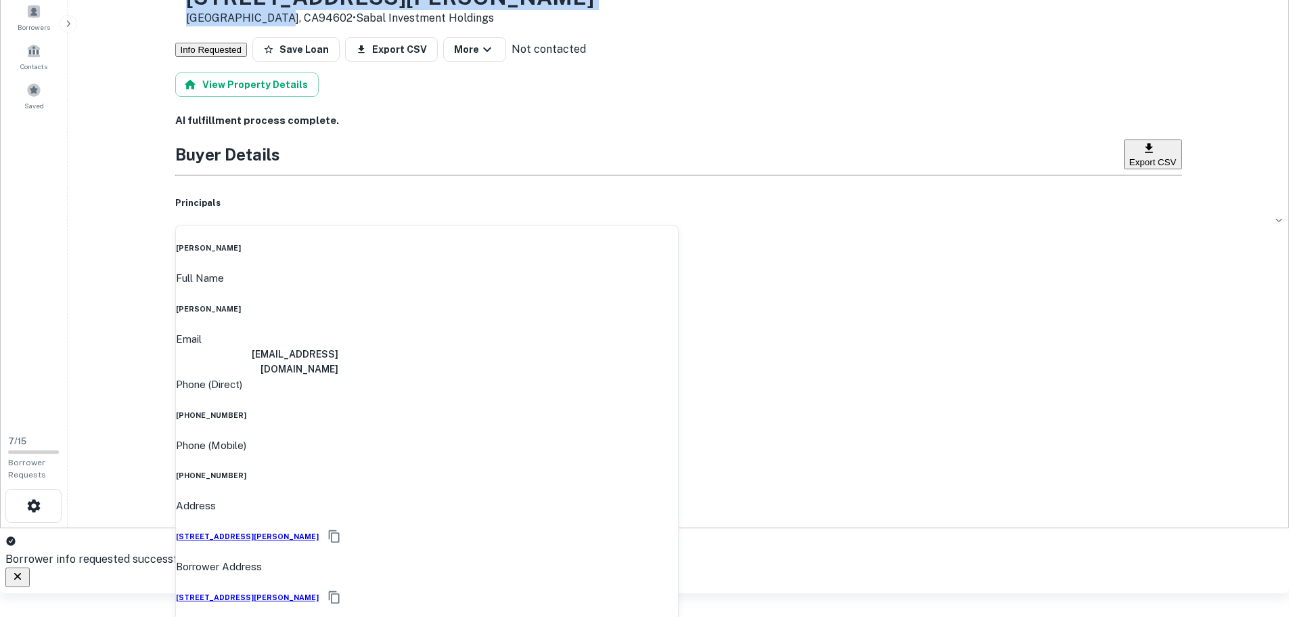
scroll to position [135, 0]
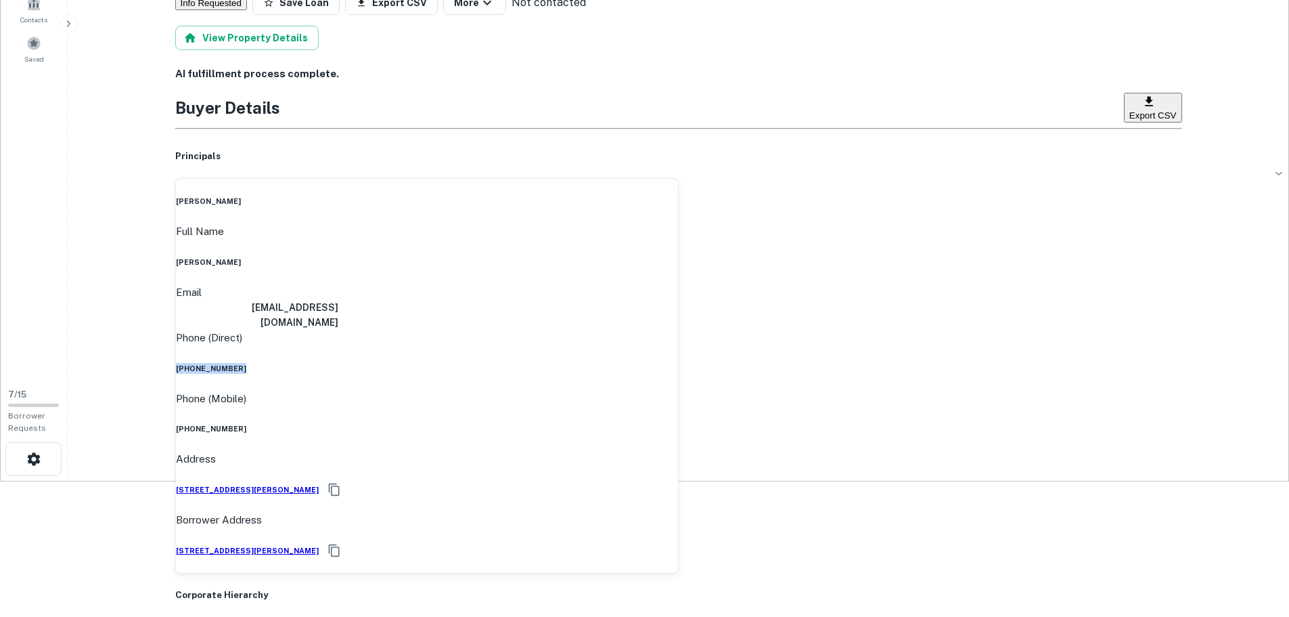
drag, startPoint x: 590, startPoint y: 301, endPoint x: 663, endPoint y: 302, distance: 73.1
click at [663, 330] on div "Phone (Direct) (408) 667-8839" at bounding box center [427, 352] width 502 height 44
copy h6 "(408) 667-8839"
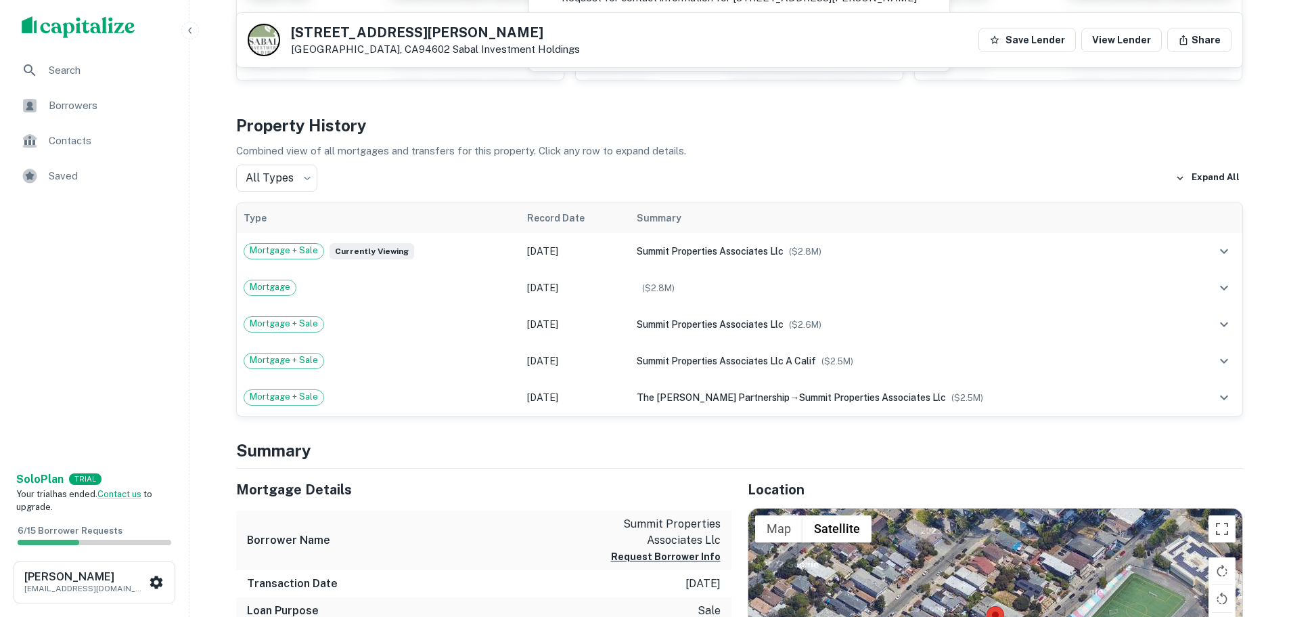
scroll to position [203, 0]
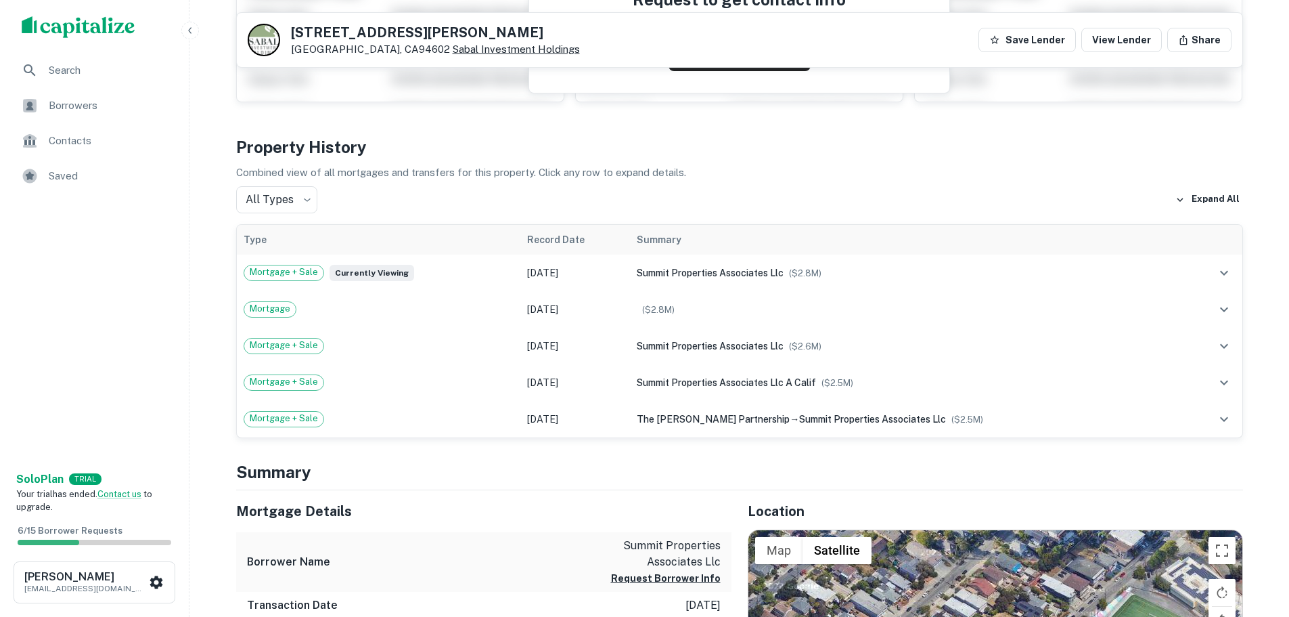
click at [453, 53] on link "Sabal Investment Holdings" at bounding box center [516, 49] width 127 height 12
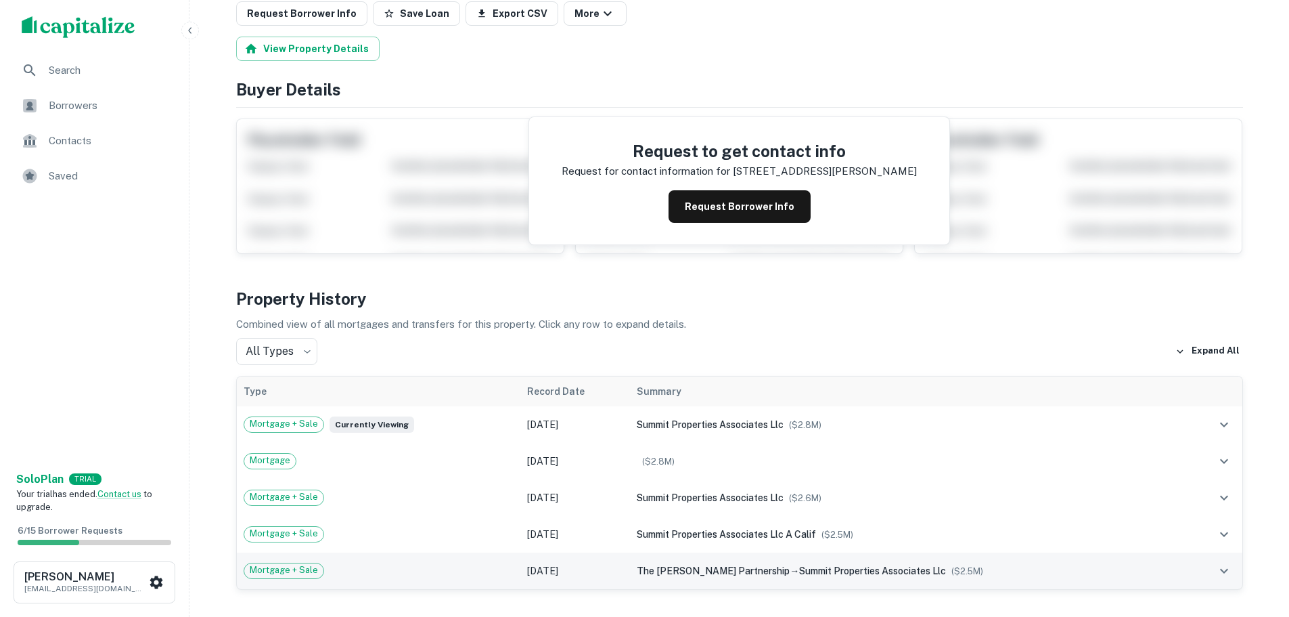
scroll to position [0, 0]
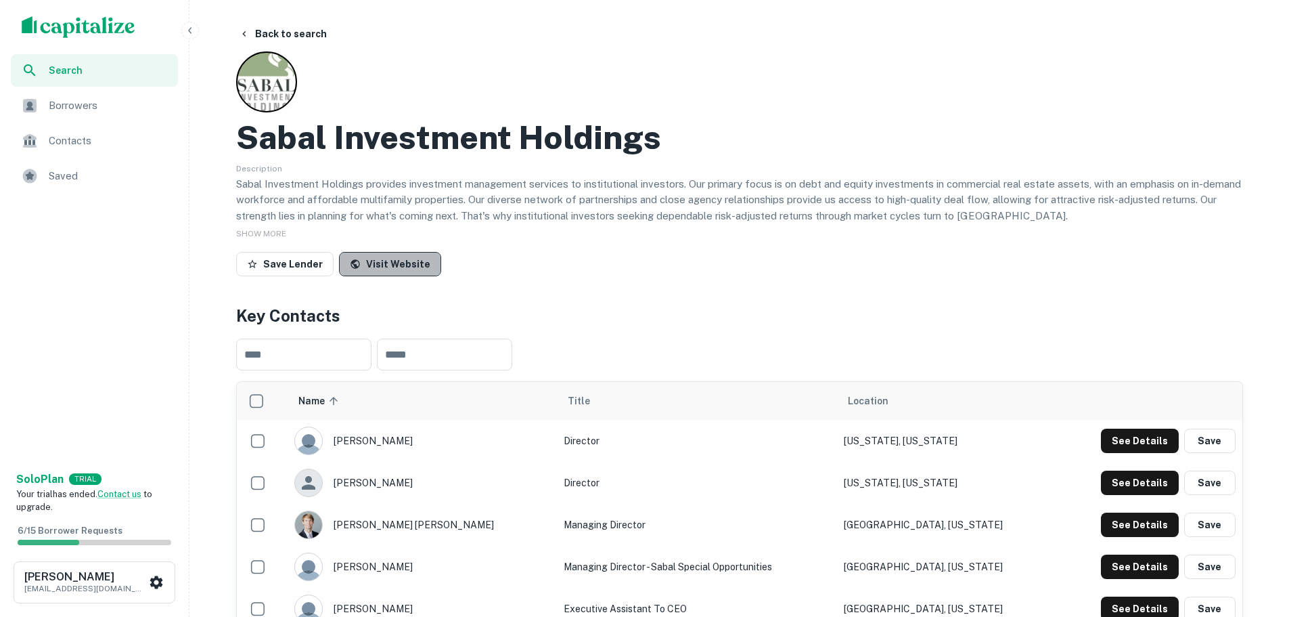
click at [387, 268] on link "Visit Website" at bounding box center [390, 264] width 102 height 24
